Goal: Find specific page/section: Find specific page/section

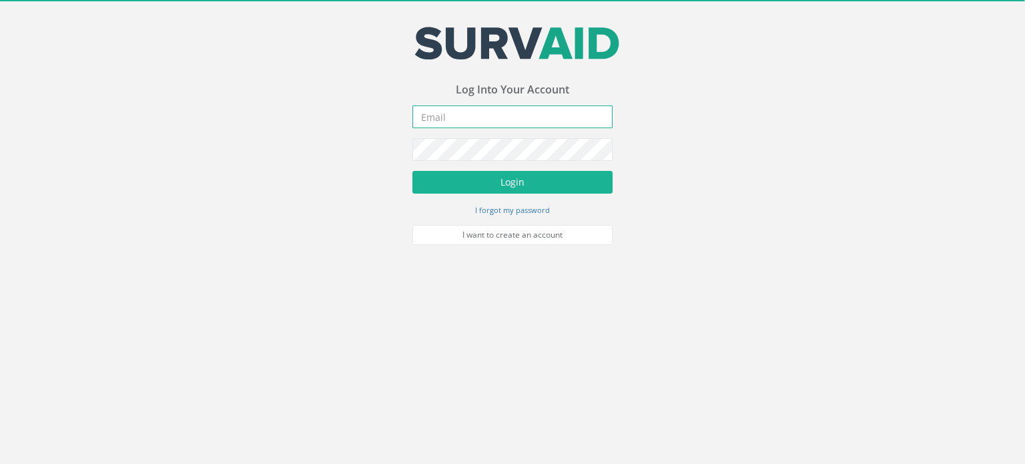
click at [591, 117] on input "email" at bounding box center [512, 116] width 200 height 23
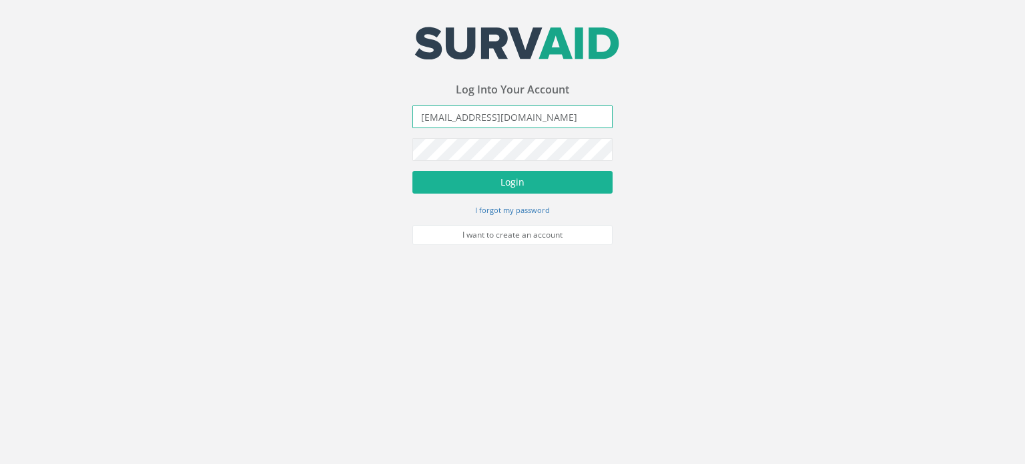
type input "[EMAIL_ADDRESS][DOMAIN_NAME]"
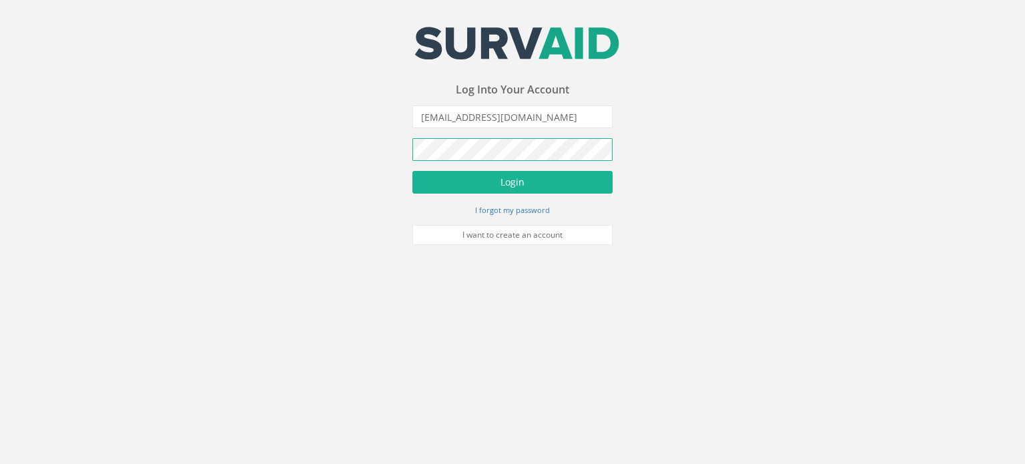
click at [412, 171] on button "Login" at bounding box center [512, 182] width 200 height 23
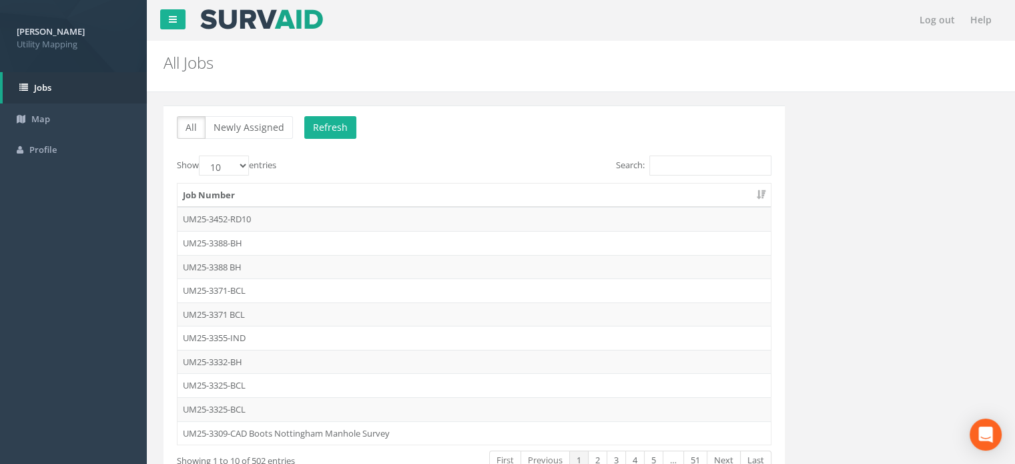
click at [222, 263] on td "UM25-3388 BH" at bounding box center [474, 267] width 593 height 24
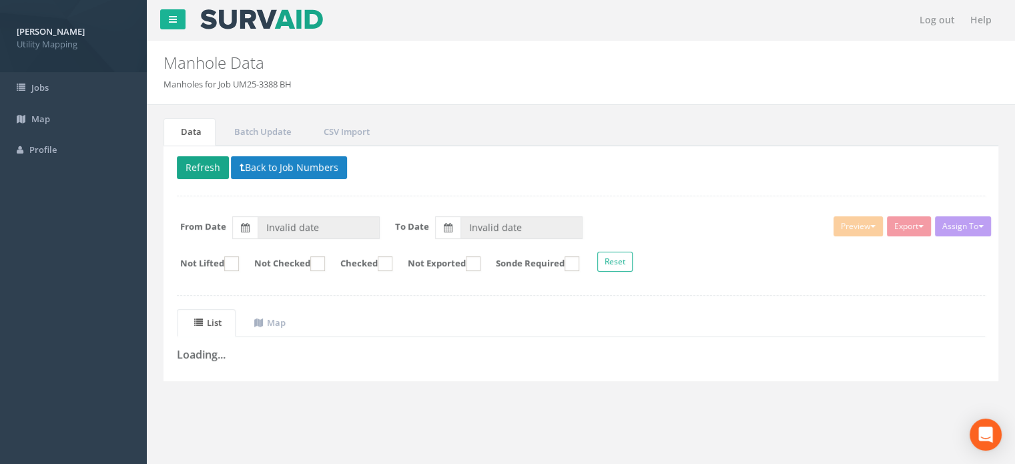
type input "[DATE]"
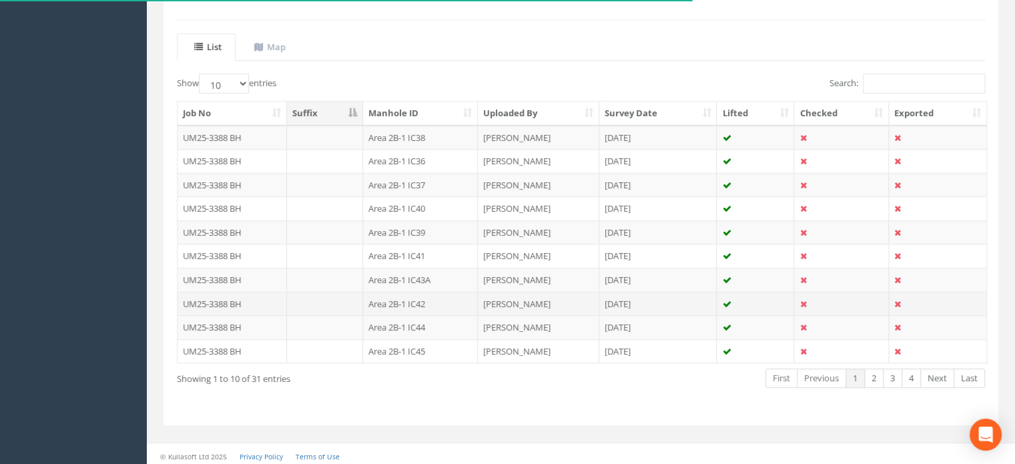
scroll to position [277, 0]
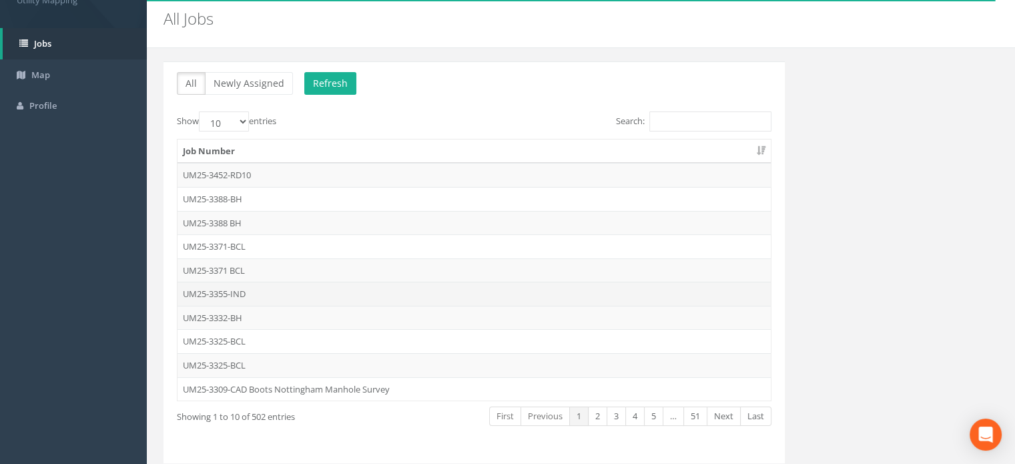
scroll to position [84, 0]
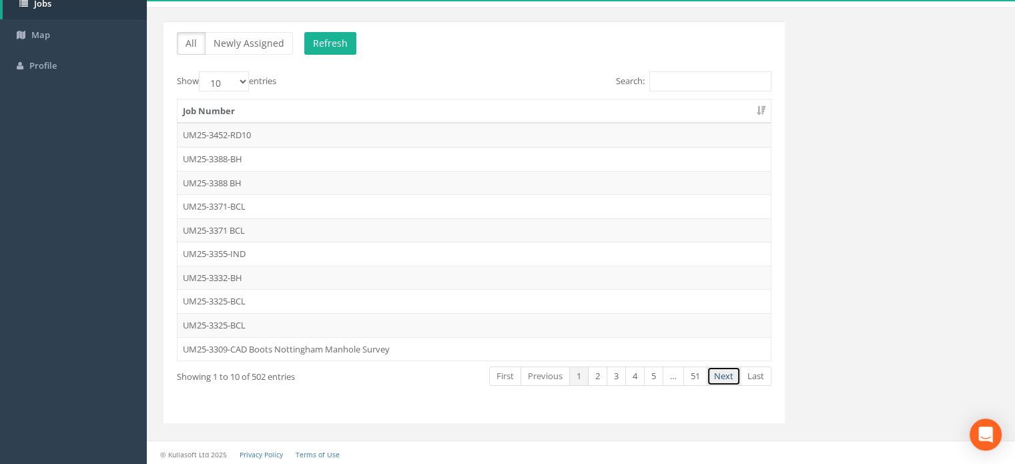
click at [725, 378] on link "Next" at bounding box center [724, 375] width 34 height 19
click at [539, 373] on link "Previous" at bounding box center [545, 375] width 49 height 19
click at [717, 370] on link "Next" at bounding box center [724, 375] width 34 height 19
click at [719, 370] on link "Next" at bounding box center [724, 375] width 34 height 19
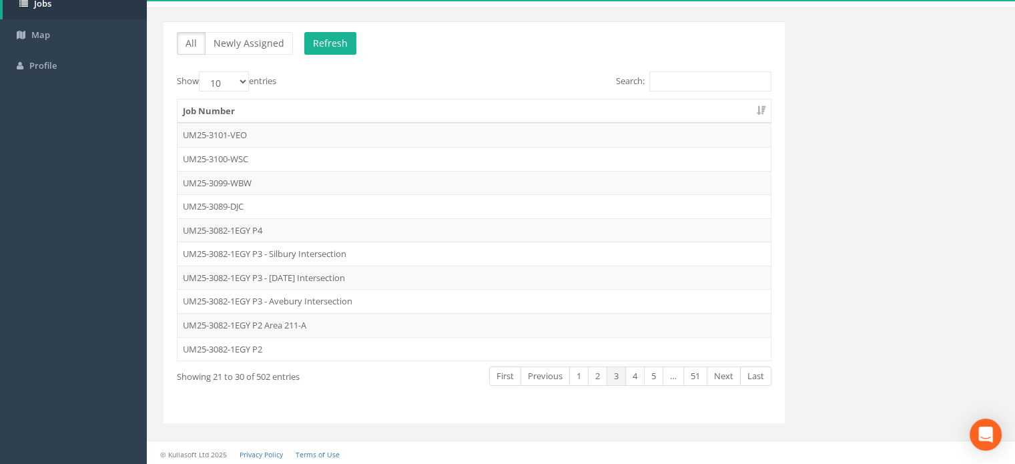
click at [719, 370] on link "Next" at bounding box center [724, 375] width 34 height 19
click at [579, 370] on link "1" at bounding box center [576, 375] width 19 height 19
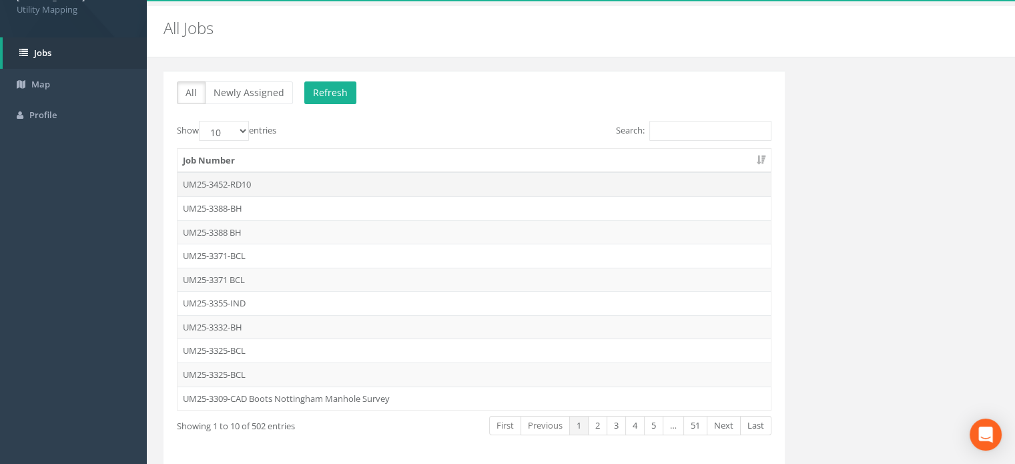
scroll to position [0, 0]
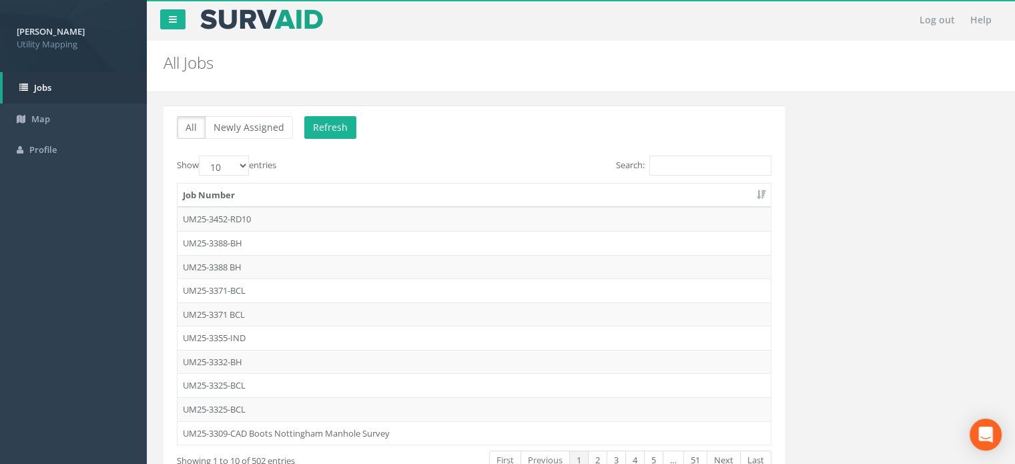
click at [641, 162] on label "Search:" at bounding box center [694, 166] width 156 height 20
click at [649, 162] on input "Search:" at bounding box center [710, 166] width 122 height 20
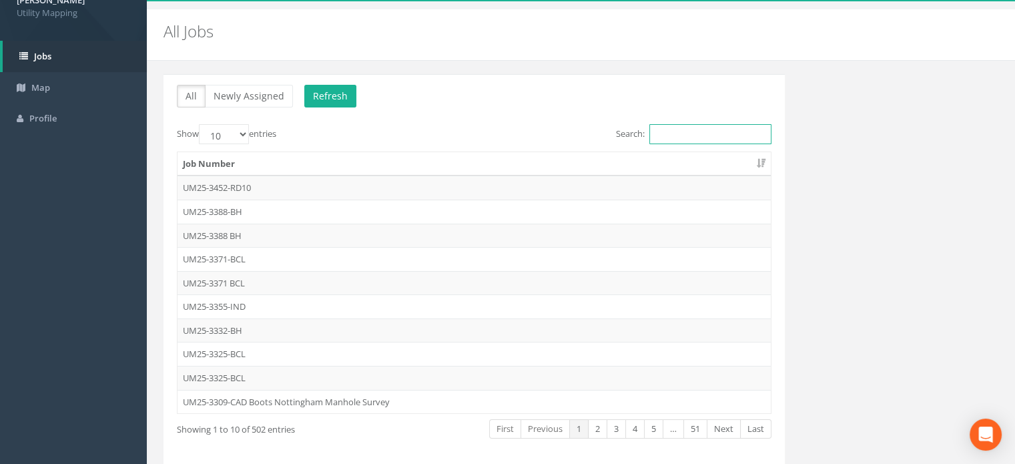
scroll to position [17, 0]
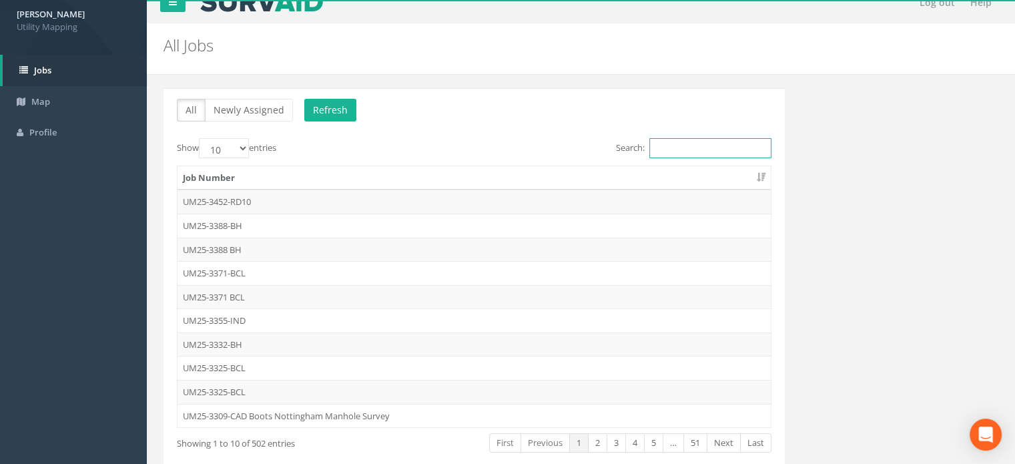
click at [725, 148] on input "Search:" at bounding box center [710, 148] width 122 height 20
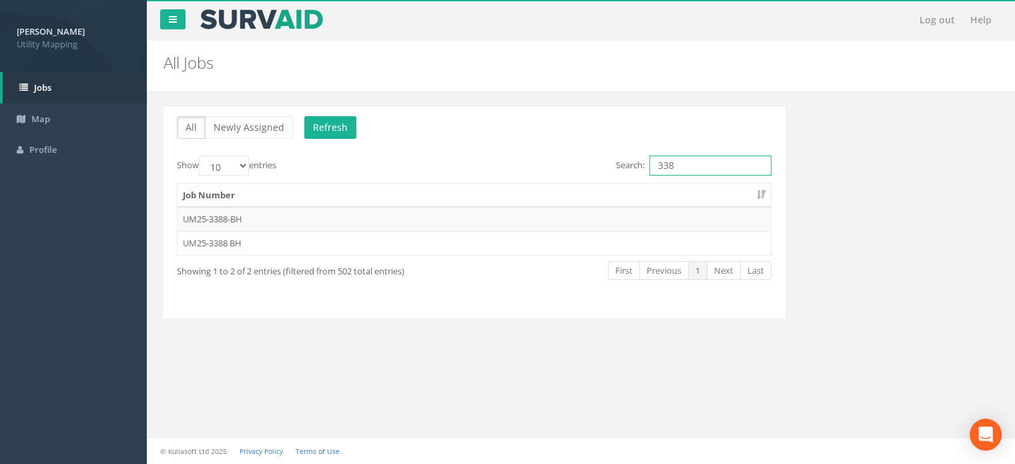
scroll to position [0, 0]
type input "3"
